Goal: Information Seeking & Learning: Learn about a topic

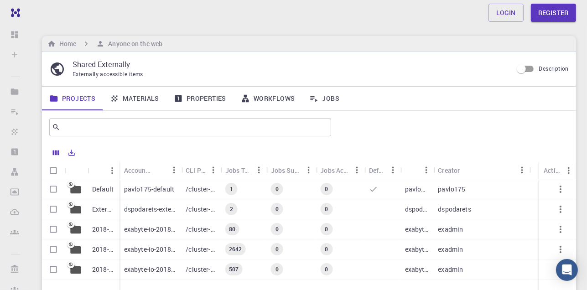
scroll to position [46, 0]
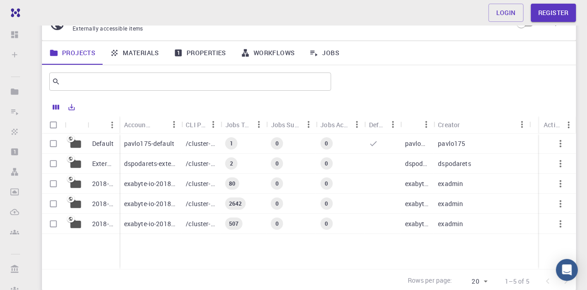
click at [142, 53] on link "Materials" at bounding box center [135, 53] width 64 height 24
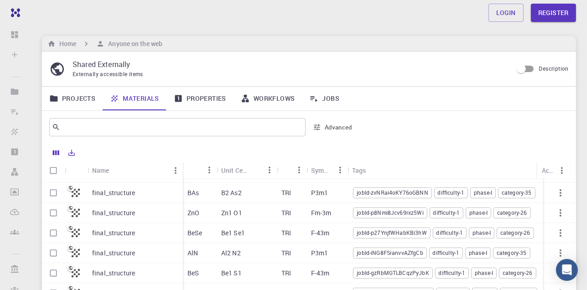
scroll to position [272, 0]
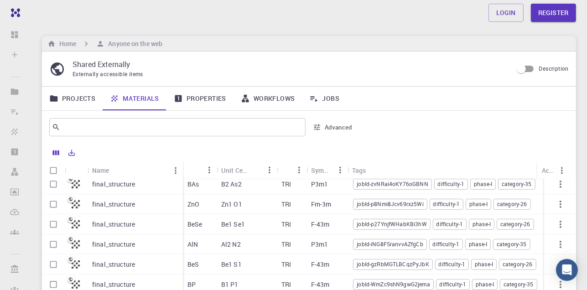
click at [202, 98] on link "Properties" at bounding box center [199, 99] width 67 height 24
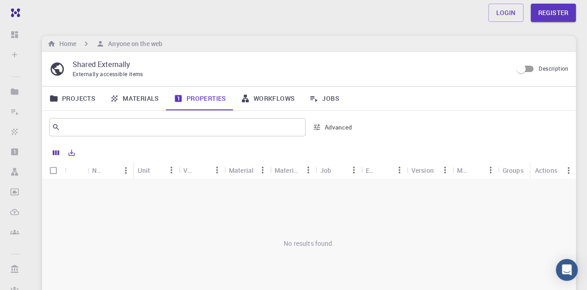
click at [277, 98] on link "Workflows" at bounding box center [267, 99] width 69 height 24
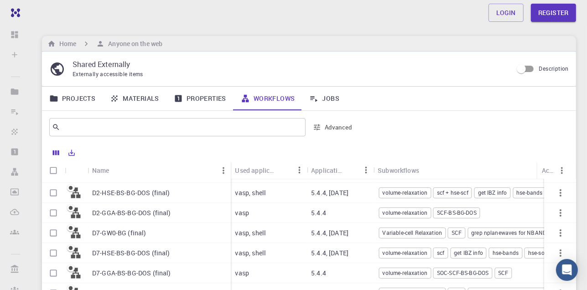
scroll to position [272, 0]
